Goal: Find specific page/section: Find specific page/section

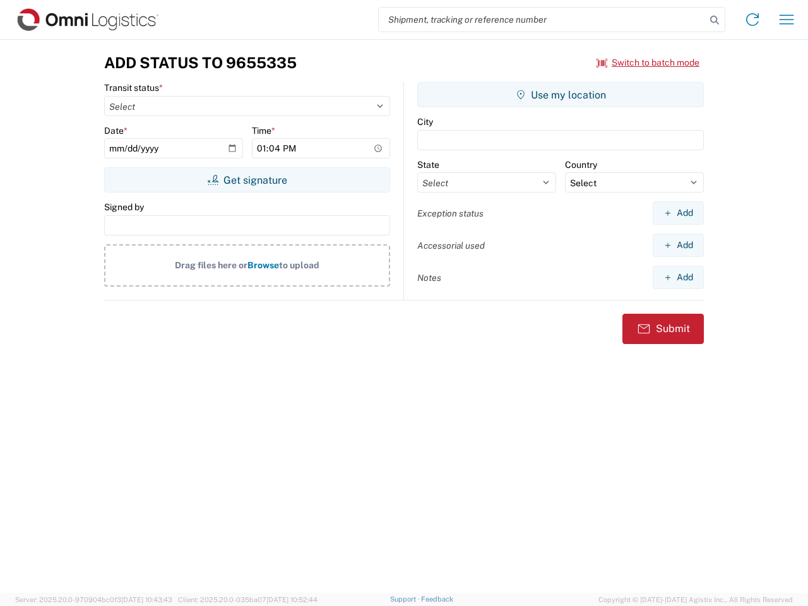
click at [542, 20] on input "search" at bounding box center [542, 20] width 327 height 24
click at [714, 20] on icon at bounding box center [714, 20] width 18 height 18
click at [752, 20] on icon at bounding box center [752, 19] width 20 height 20
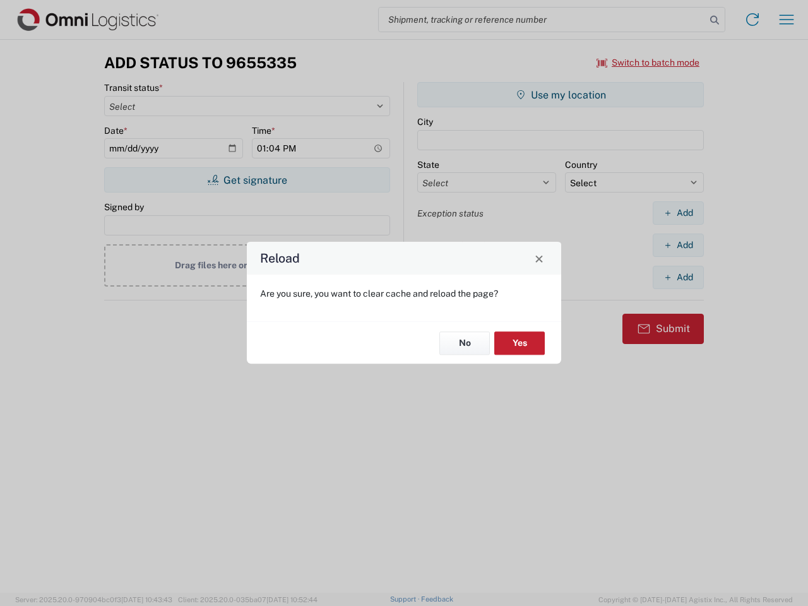
click at [786, 20] on div "Reload Are you sure, you want to clear cache and reload the page? No Yes" at bounding box center [404, 303] width 808 height 606
click at [648, 62] on div "Reload Are you sure, you want to clear cache and reload the page? No Yes" at bounding box center [404, 303] width 808 height 606
click at [247, 180] on div "Reload Are you sure, you want to clear cache and reload the page? No Yes" at bounding box center [404, 303] width 808 height 606
click at [560, 95] on div "Reload Are you sure, you want to clear cache and reload the page? No Yes" at bounding box center [404, 303] width 808 height 606
click at [678, 213] on div "Reload Are you sure, you want to clear cache and reload the page? No Yes" at bounding box center [404, 303] width 808 height 606
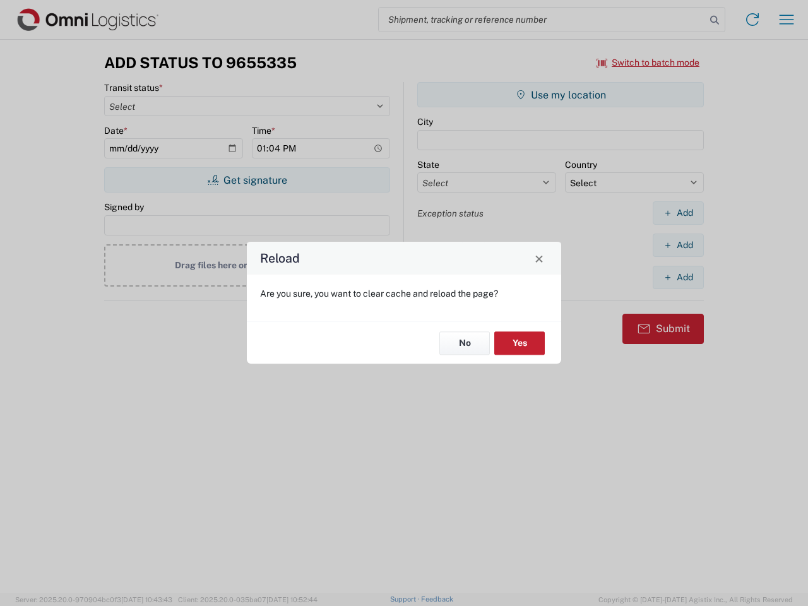
click at [678, 245] on div "Reload Are you sure, you want to clear cache and reload the page? No Yes" at bounding box center [404, 303] width 808 height 606
click at [678, 277] on div "Reload Are you sure, you want to clear cache and reload the page? No Yes" at bounding box center [404, 303] width 808 height 606
